Goal: Navigation & Orientation: Find specific page/section

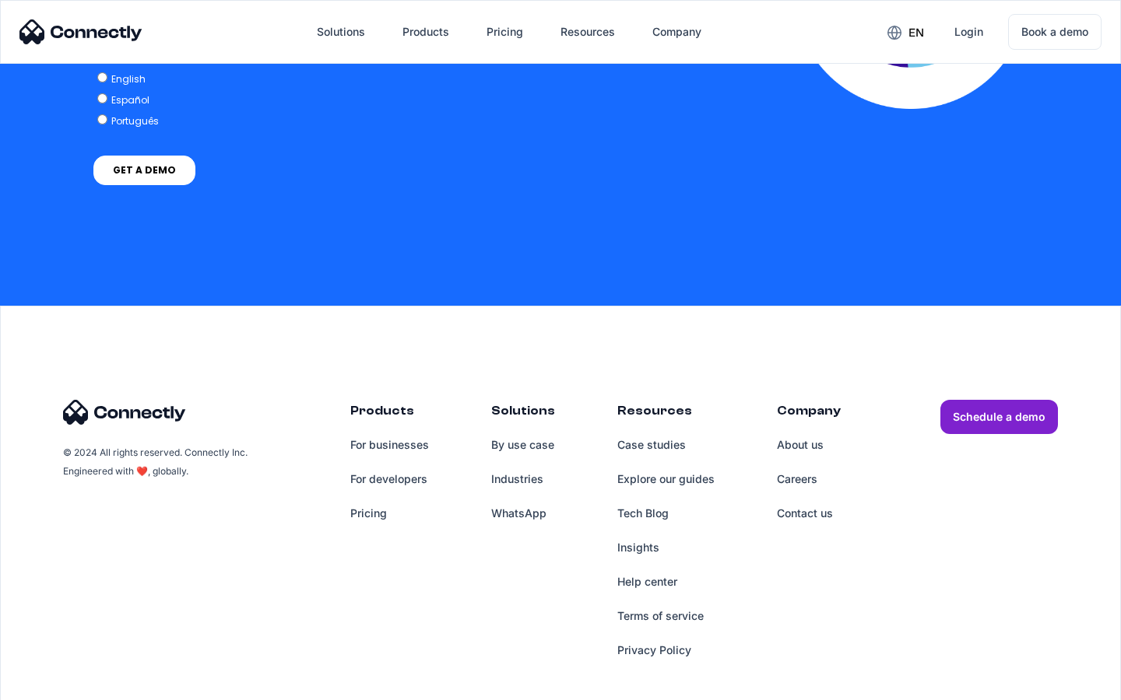
scroll to position [3416, 0]
